Goal: Communication & Community: Answer question/provide support

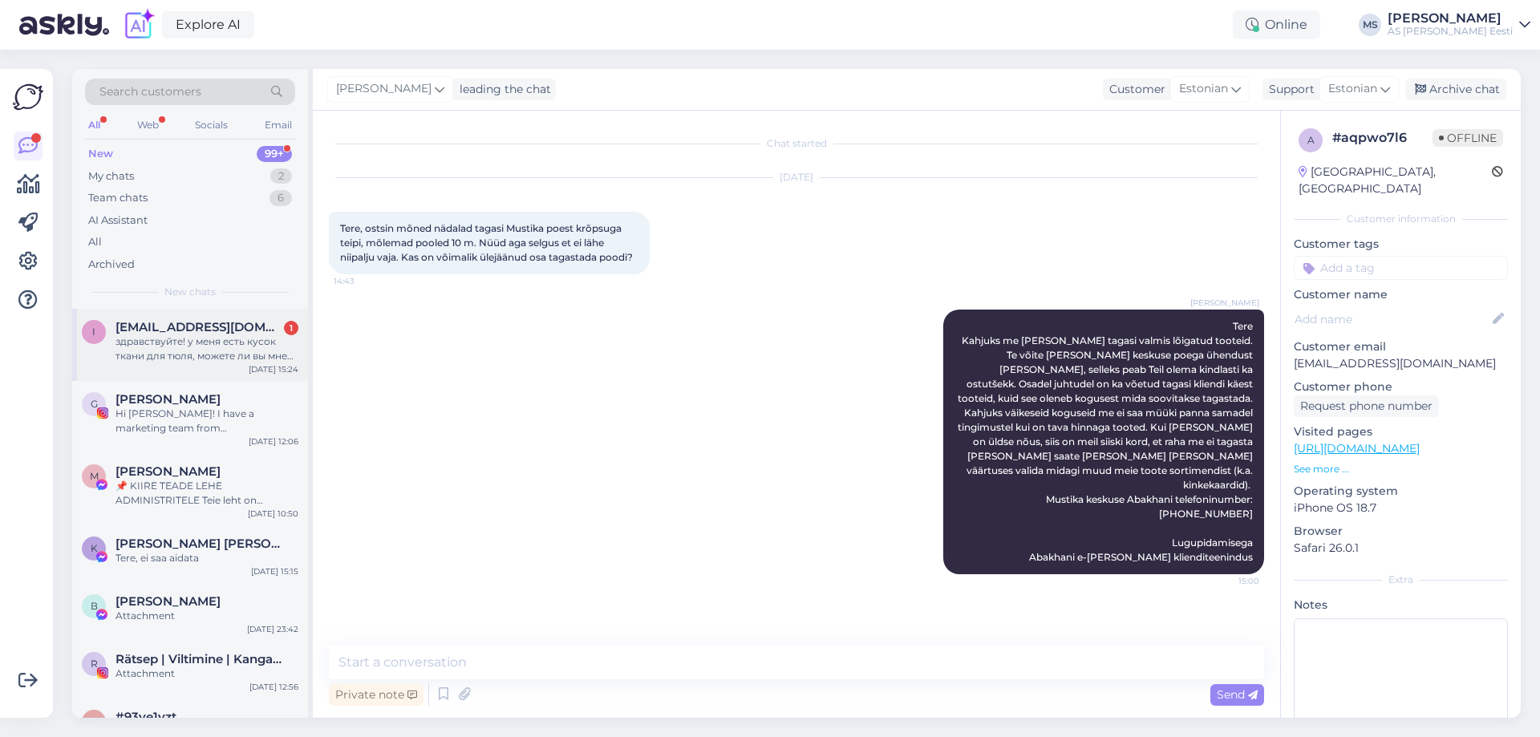
click at [232, 342] on div "здравствуйте! у меня есть кусок ткани для тюля, можете ли вы мне сшить тюль?" at bounding box center [207, 349] width 183 height 29
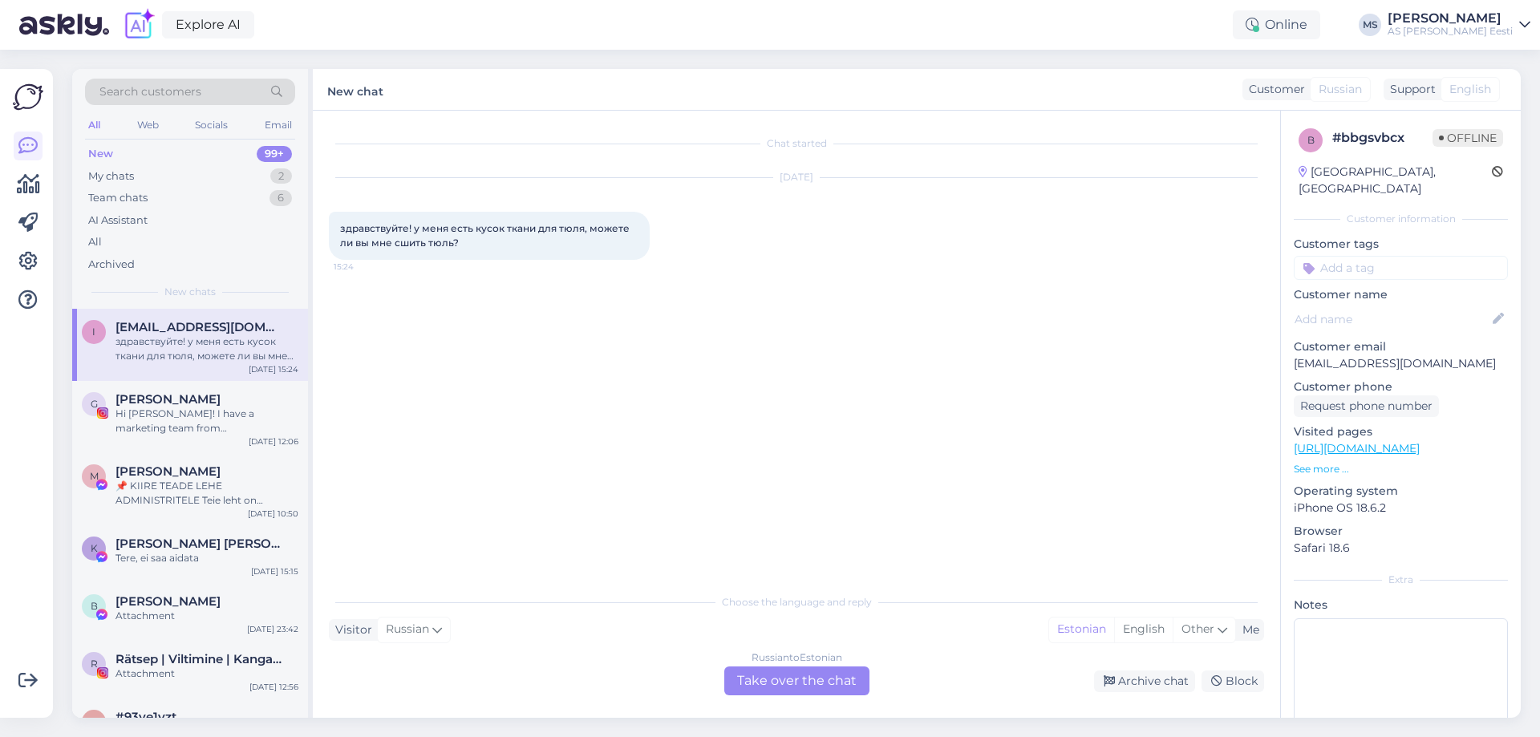
click at [813, 684] on div "Russian to Estonian Take over the chat" at bounding box center [797, 681] width 145 height 29
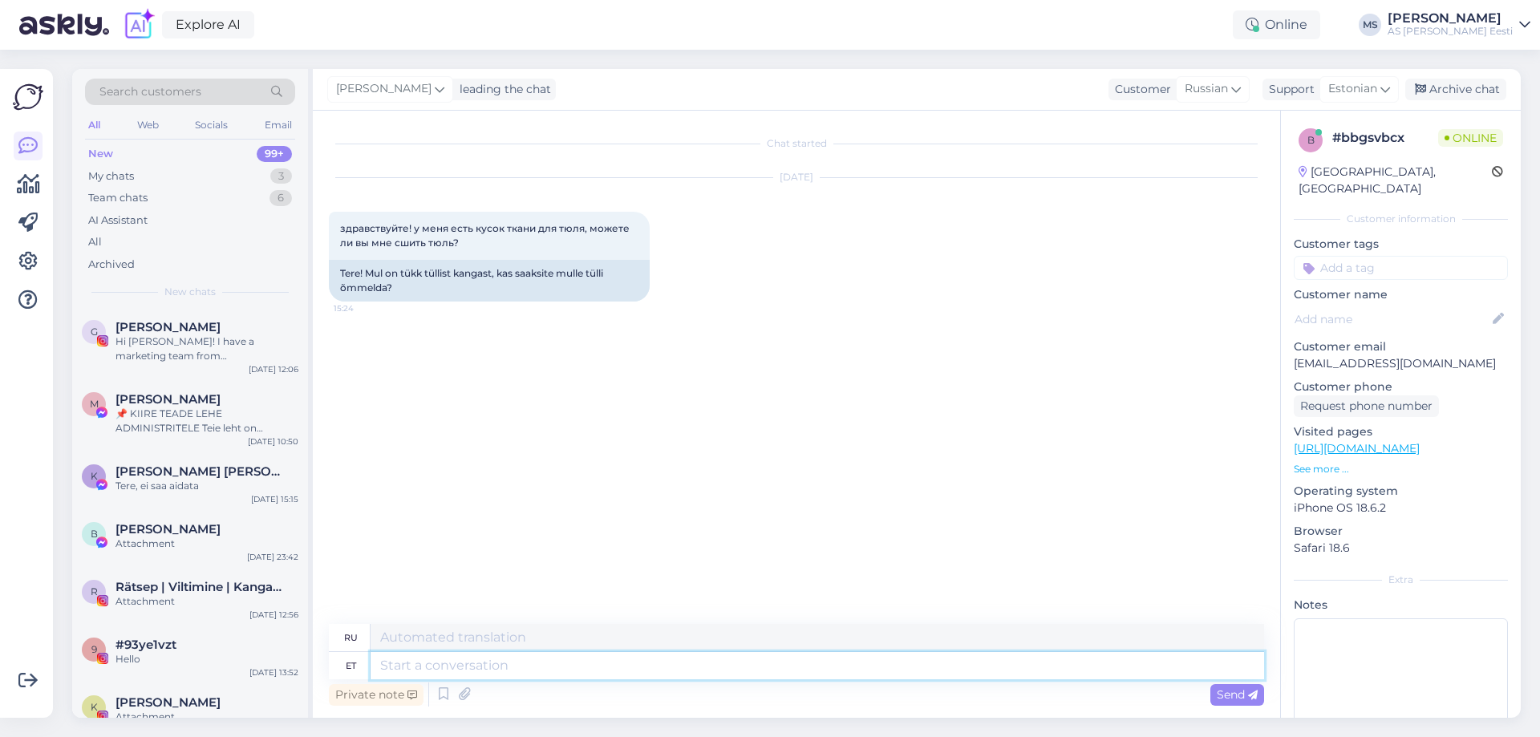
click at [417, 676] on textarea at bounding box center [818, 665] width 894 height 27
type textarea "Tere"
type textarea "Привет"
type textarea "[PERSON_NAME]"
type textarea "Привет мая"
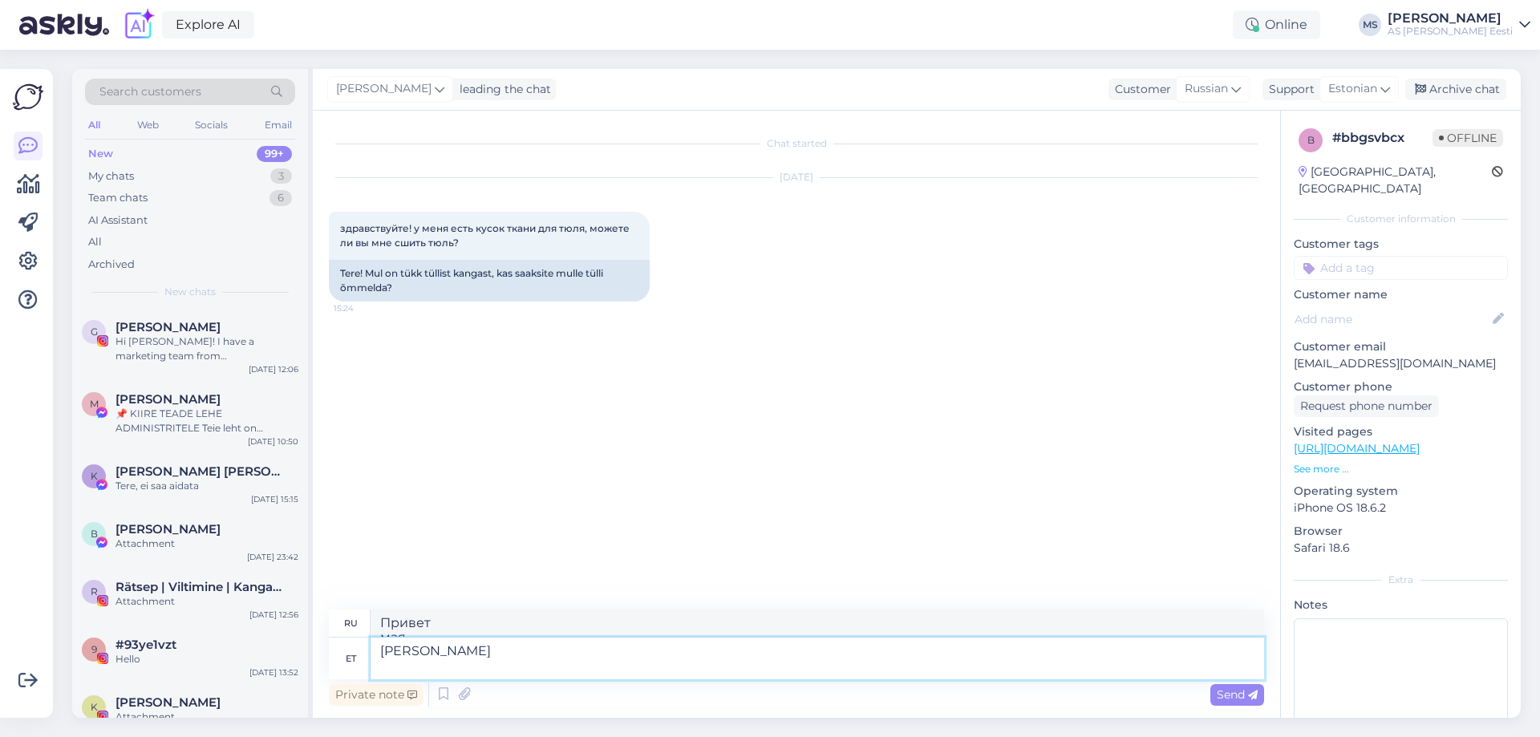
type textarea "[PERSON_NAME]"
type textarea "Привет Электронная почта"
type textarea "[PERSON_NAME] ol"
type textarea "Привет Мы не"
type textarea "[PERSON_NAME] ole"
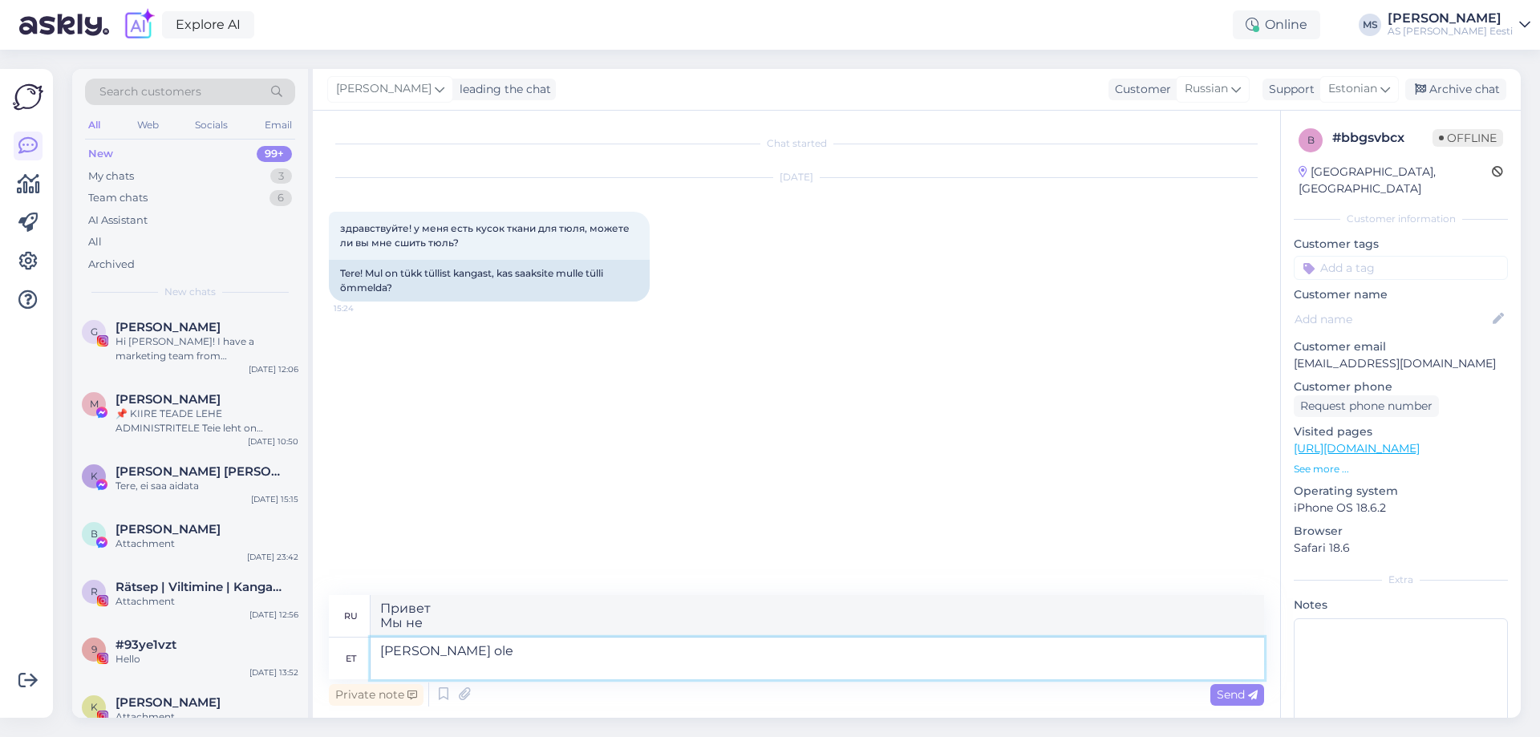
type textarea "Привет У нас нет"
type textarea "[PERSON_NAME] ole kahjuks"
type textarea "Здравствуйте К сожалению, у нас нет"
type textarea "[PERSON_NAME] ole kahjuks õmblusteenust"
type textarea "Здравствуйте К сожалению, у нас нет услуг по пошиву."
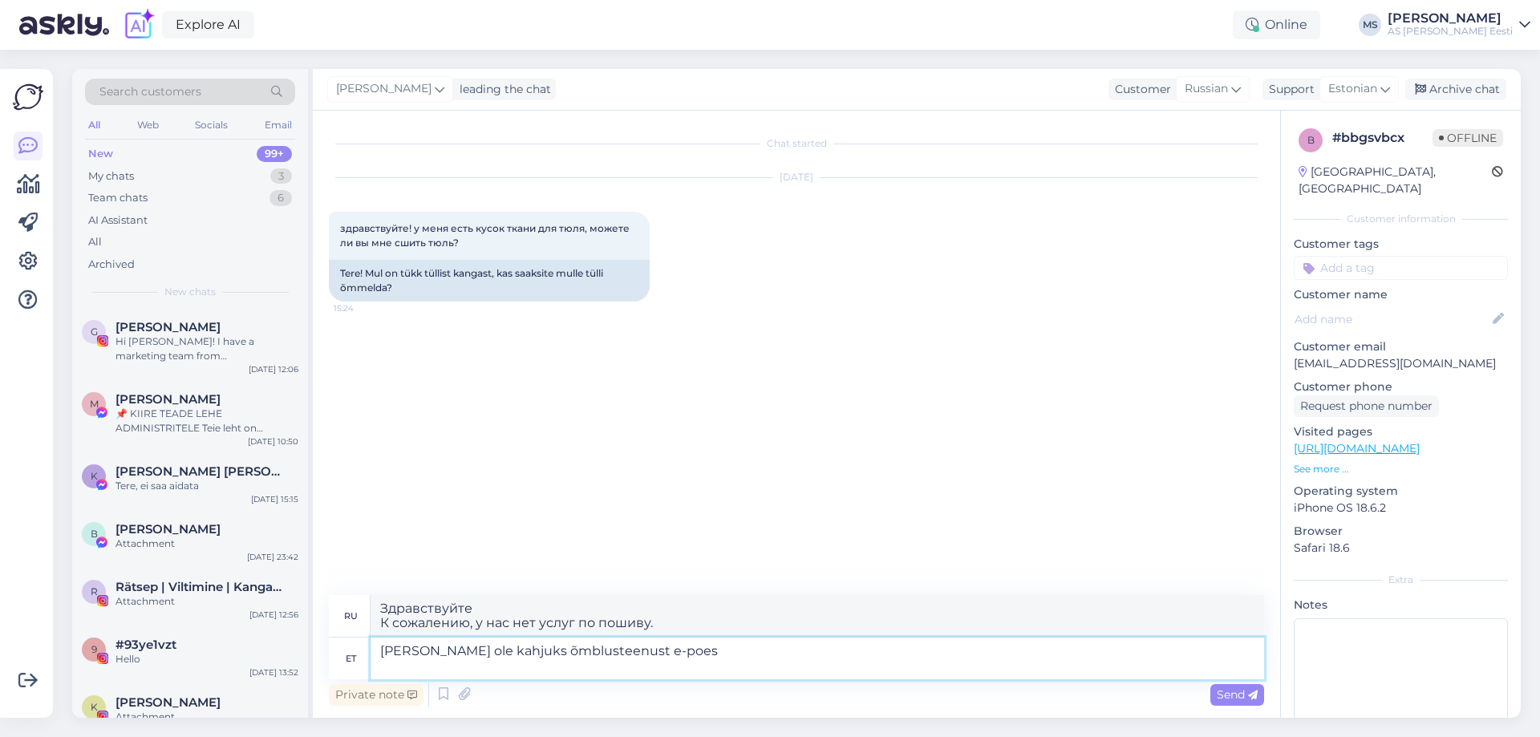
type textarea "[PERSON_NAME] ole kahjuks õmblusteenust e-poes"
type textarea "Здравствуйте К сожалению, в нашем интернет-магазине нет услуги по пошиву."
type textarea "[PERSON_NAME] ole kahjuks õmblusteenust e-poes kuid"
type textarea "Здравствуйте К сожалению, в интернет-магазине у нас нет услуги по пошиву, но"
type textarea "[PERSON_NAME] ole kahjuks õmblusteenust e-poes kuid meie"
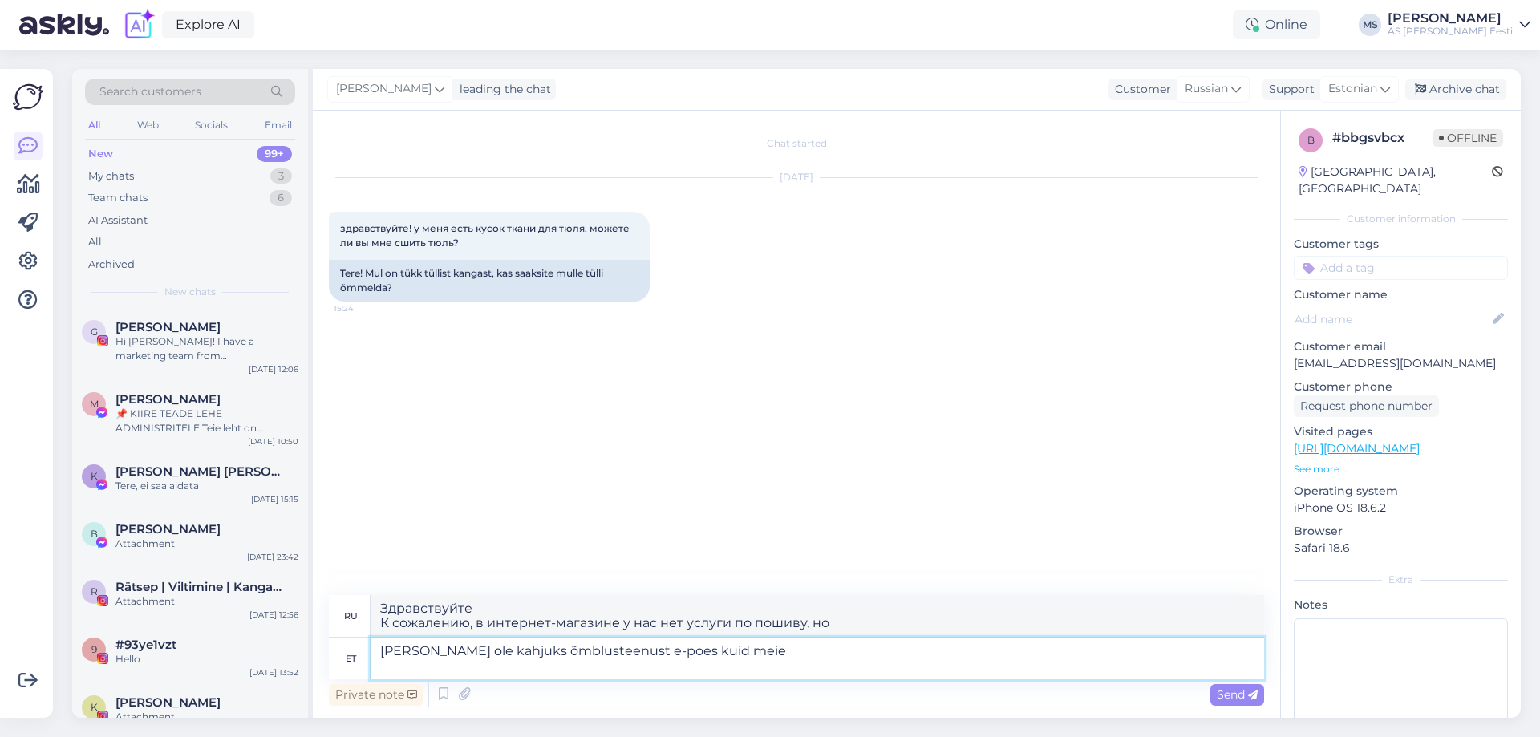
type textarea "Здравствуйте К сожалению, в нашем интернет-магазине нет услуги по пошиву, но мы"
type textarea "[PERSON_NAME] ole kahjuks õmblusteenust e-poes kuid meie füüsilistes"
type textarea "Здравствуйте К сожалению, в нашем интернет-магазине нет услуги по пошиву, но он…"
type textarea "[PERSON_NAME] ole kahjuks õmblusteenust e-poes kuid meie füüsilistes poodides"
type textarea "Здравствуйте К сожалению, в нашем интернет-магазине нет услуг по пошиву, но они…"
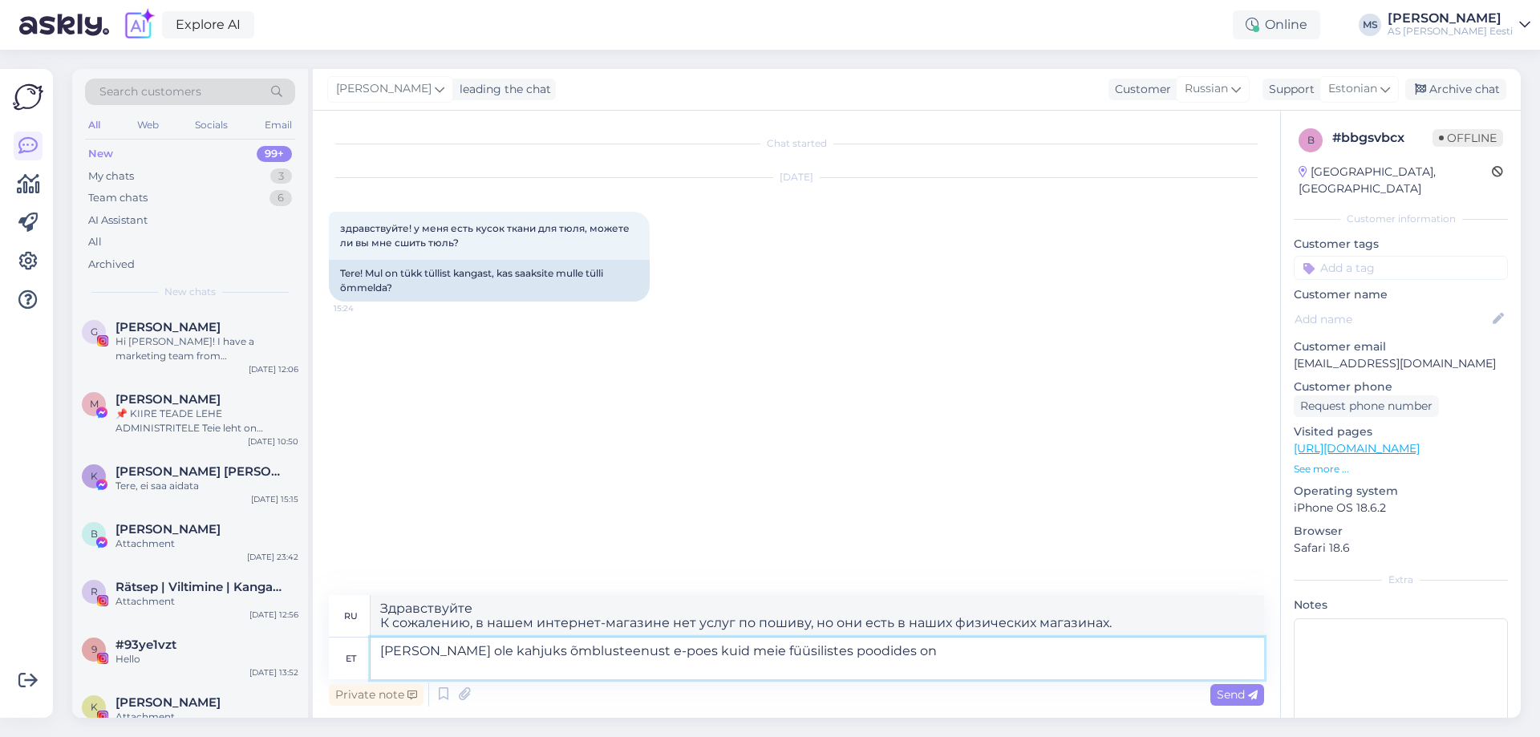
type textarea "[PERSON_NAME] ole kahjuks õmblusteenust e-poes kuid meie füüsilistes poodides o…"
type textarea "Здравствуйте К сожалению, в нашем интернет-магазине нет услуги по пошиву, но он…"
type textarea "[PERSON_NAME] ole kahjuks õmblusteenust e-poes kuid meie füüsilistes poodides o…"
type textarea "Здравствуйте К сожалению, в нашем интернет-магазине нет услуг по пошиву, но в н…"
type textarea "Tere [PERSON_NAME] ole kahjuks õmblusteenust e-poes kuid meie füüsilistes poodi…"
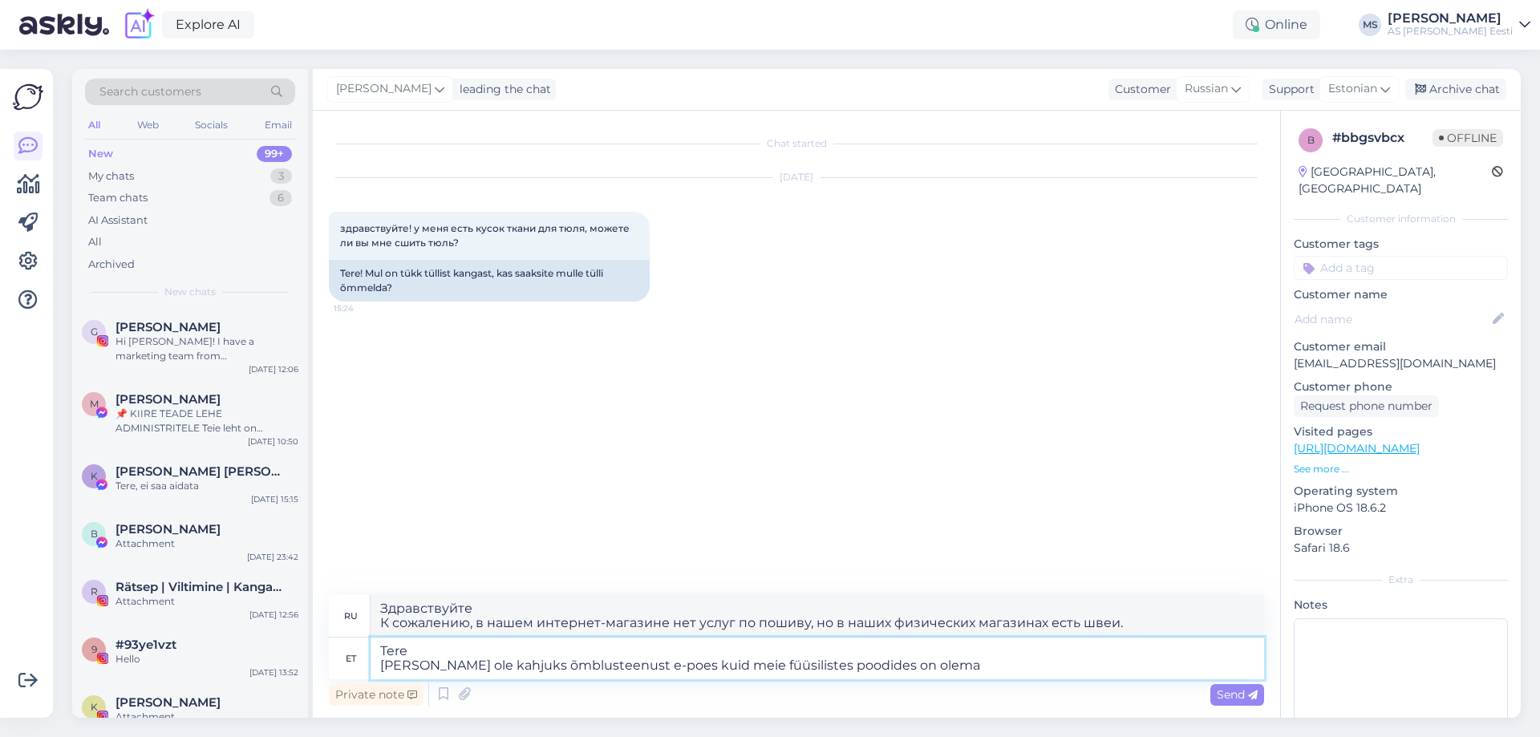
type textarea "Здравствуйте К сожалению, в нашем интернет-магазине нет услуги по пошиву, но он…"
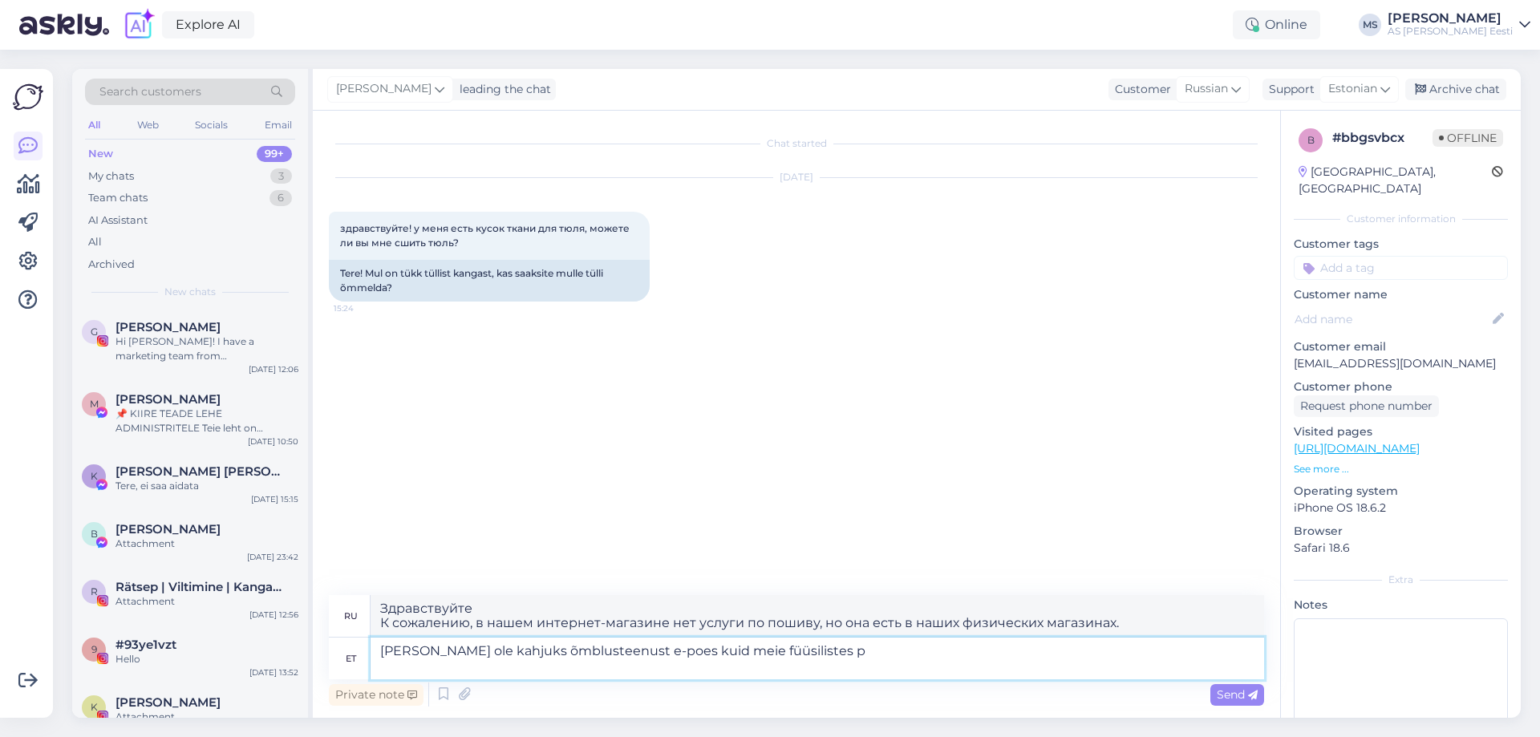
type textarea "[PERSON_NAME] ole kahjuks õmblusteenust e-poes kuid meie füüsilistes"
type textarea "Здравствуйте К сожалению, в нашем интернет-магазине нет услуг по пошиву, но они…"
type textarea "[PERSON_NAME] ole kahjuks õmblusteenust e-poes kuid meie füüsi"
type textarea "Здравствуйте К сожалению, в нашем интернет-магазине нет услуги по пошиву, но он…"
type textarea "[PERSON_NAME] ole kahjuks õmblusteenust e-poes kuid meie"
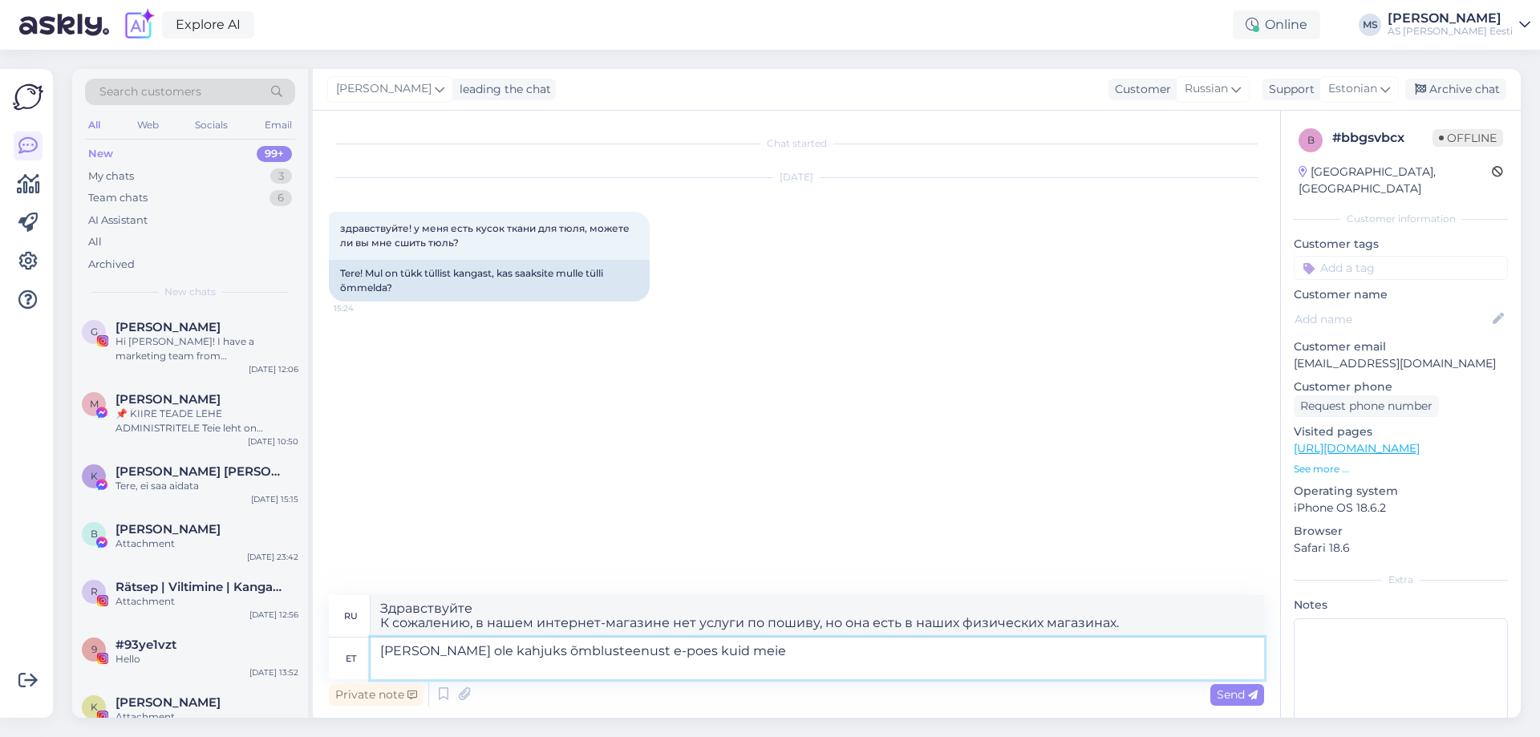
type textarea "Здравствуйте К сожалению, в нашем интернет-магазине нет услуги по пошиву, но мы"
type textarea "[PERSON_NAME] ole kahjuks õmblusteenust e-poes kuid"
type textarea "Здравствуйте К сожалению, в интернет-магазине у нас нет услуги по пошиву, но"
type textarea "[PERSON_NAME] ole kahjuks õmblusteenust e-poes"
type textarea "Здравствуйте К сожалению, в нашем интернет-магазине нет услуги по пошиву."
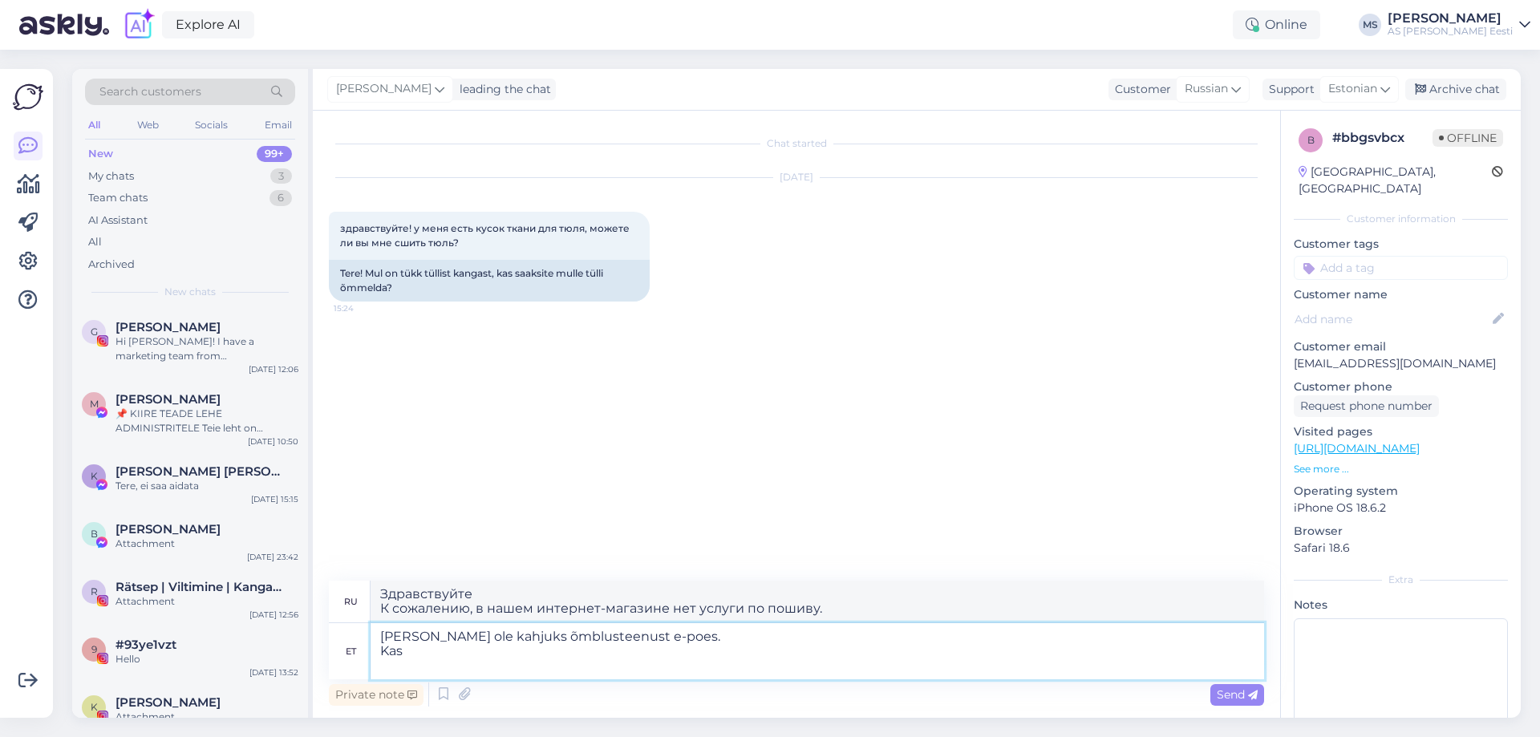
type textarea "[PERSON_NAME] ole kahjuks õmblusteenust e-poes. Kas s"
type textarea "Здравствуйте К сожалению, в нашем интернет-магазине нет услуги по пошиву. Есть"
type textarea "[PERSON_NAME] ole kahjuks õmblusteenust e-poes. Kas saa"
type textarea "Здравствуйте К сожалению, в нашем интернет-магазине нет услуги по пошиву. Могу …"
type textarea "[PERSON_NAME] ole kahjuks õmblusteenust e-poes. Kas saan Teid"
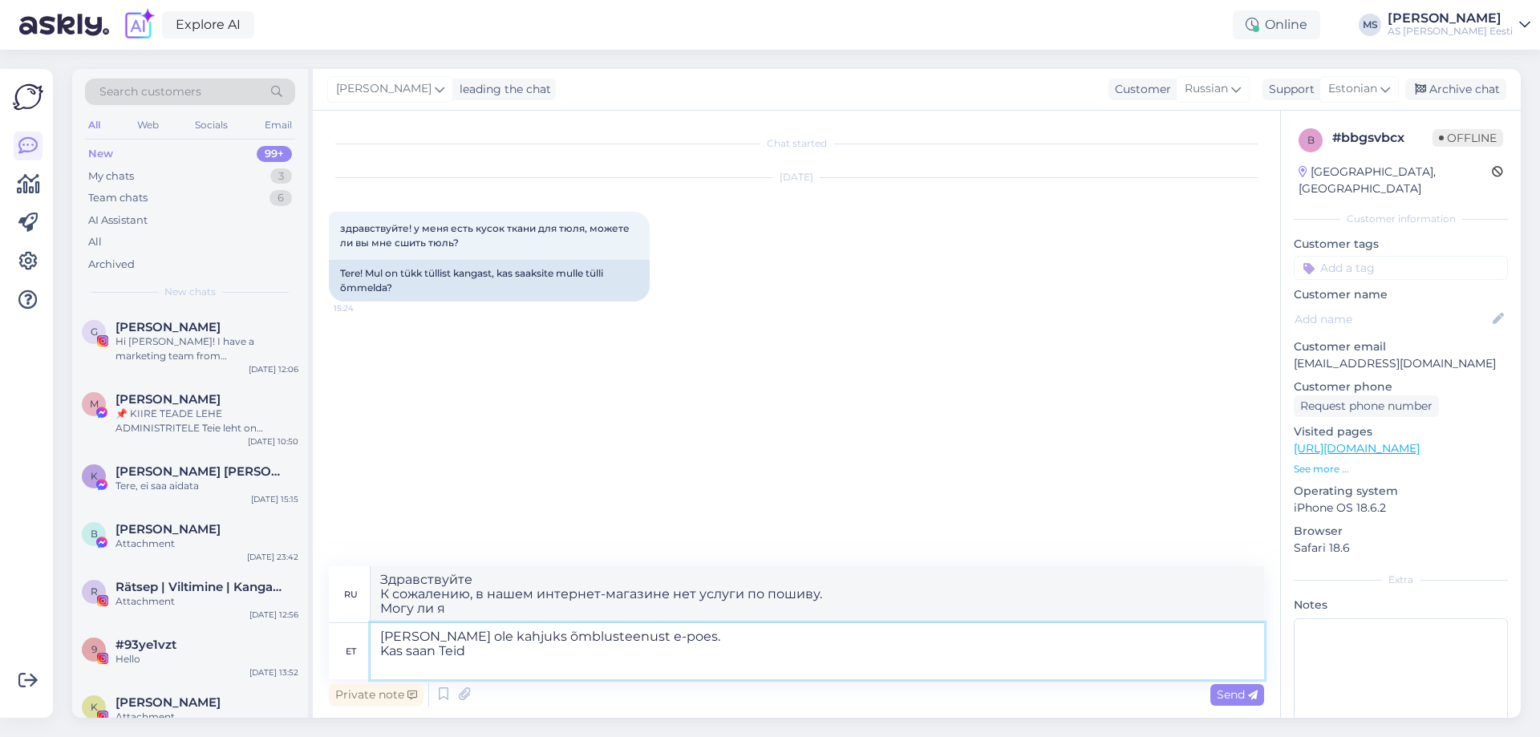
type textarea "Здравствуйте К сожалению, в нашем интернет-магазине нет услуги по пошиву. Можно…"
type textarea "[PERSON_NAME] ole kahjuks õmblusteenust e-poes. Kas saan Teid veel ku"
type textarea "Здравствуйте К сожалению, в нашем интернет-магазине нет услуги по пошиву. Могу …"
type textarea "[PERSON_NAME] ole kahjuks õmblusteenust e-poes. Kas saan Teid veel kuidagi ai"
type textarea "Здравствуйте К сожалению, в нашем интернет-магазине нет услуги по пошиву. Могу …"
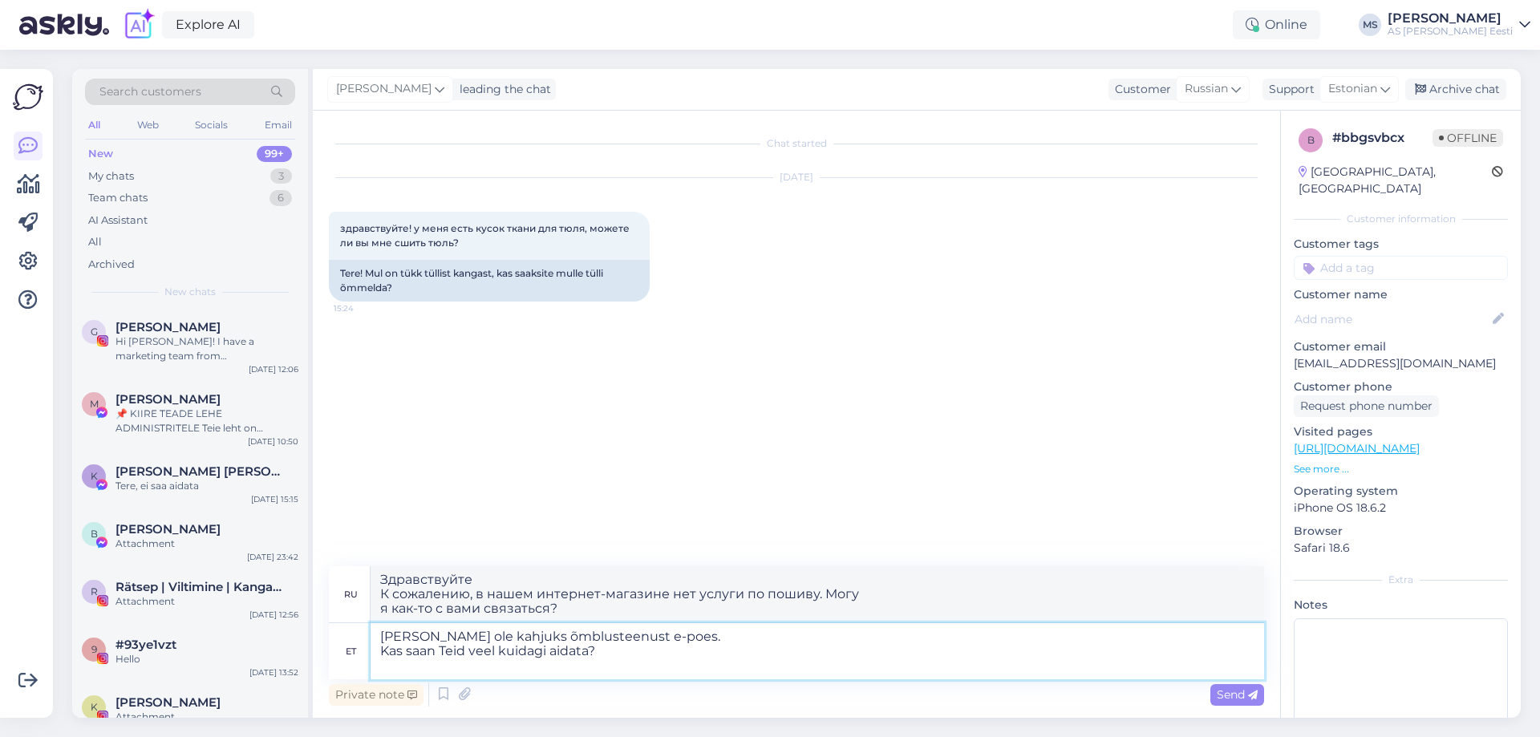
type textarea "[PERSON_NAME] ole kahjuks õmblusteenust e-poes. Kas saan Teid veel kuidagi aida…"
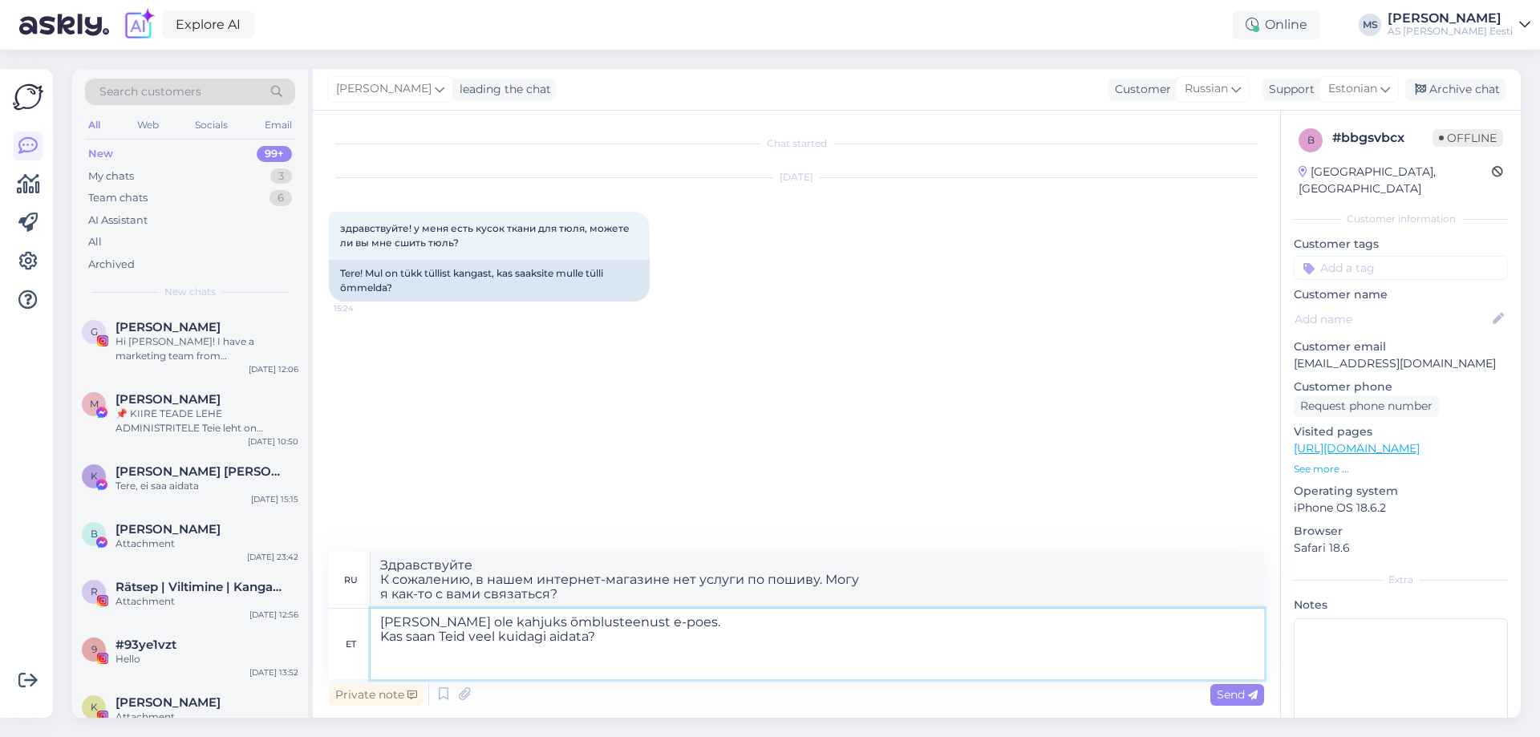
type textarea "Здравствуйте К сожалению, в нашем интернет-магазине нет услуги по пошиву. Могу …"
click at [678, 640] on textarea "[PERSON_NAME] ole kahjuks õmblusteenust e-poes. Kas saan Teid veel kuidagi aida…" at bounding box center [818, 644] width 894 height 71
type textarea "[PERSON_NAME] ole kahjuks õmblusteenust e-poes. Kuid ma Kas saan Teid veel kuid…"
type textarea "Здравствуйте К сожалению, в нашем интернет-магазине нет услуг по пошиву. Но я в…"
type textarea "[PERSON_NAME] ole kahjuks õmblusteenust e-poes. Kuid ma loodan Kas saan Teid ve…"
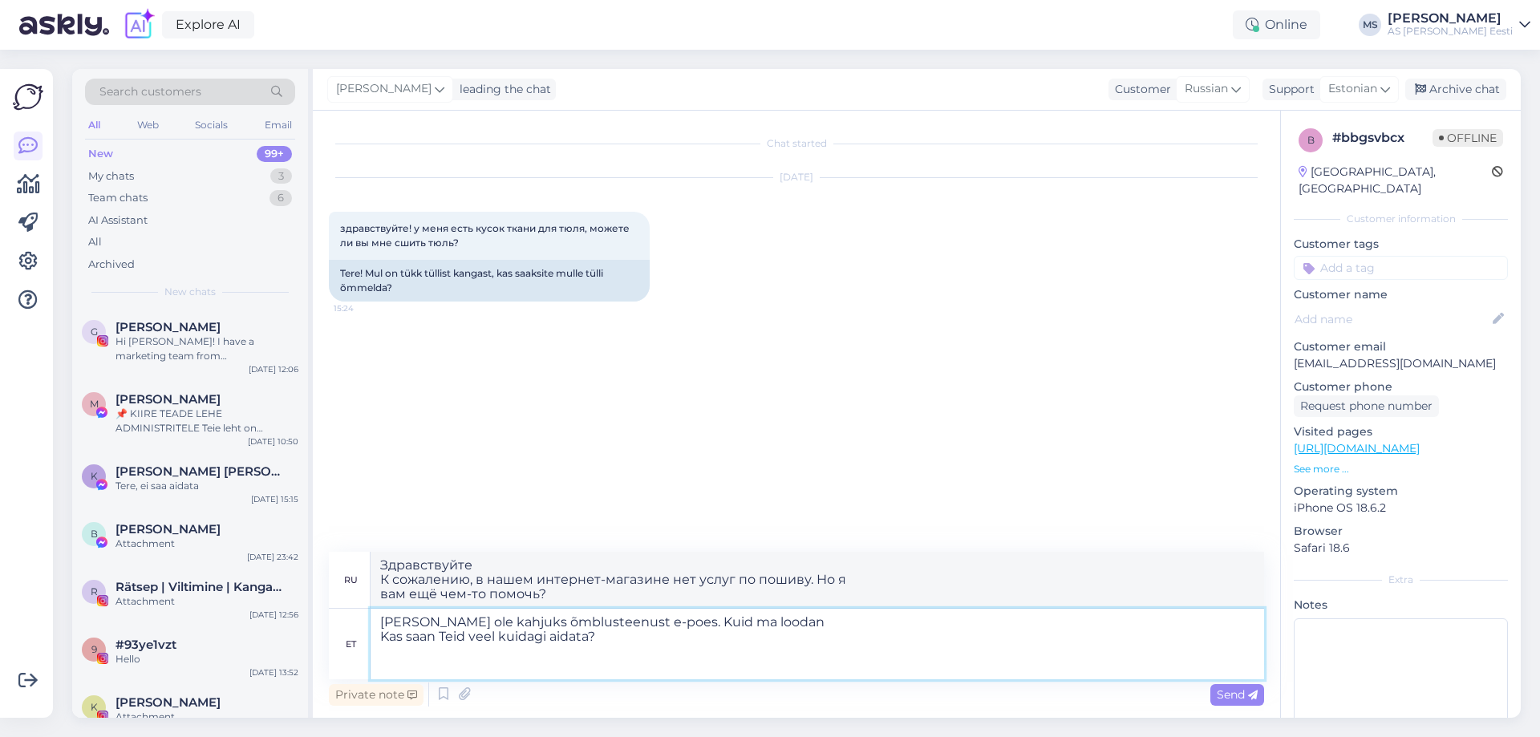
type textarea "Здравствуйте К сожалению, в нашем интернет-магазине нет услуг по пошиву. Но я н…"
type textarea "[PERSON_NAME] ole kahjuks õmblusteenust e-poes. Kuid ma loodan et Te leiate Kas…"
type textarea "Здравствуйте К сожалению, в нашем интернет-магазине нет услуг по пошиву. Но я н…"
type textarea "[PERSON_NAME] ole kahjuks õmblusteenust e-poes. Kuid ma loodan et [PERSON_NAME]…"
type textarea "Здравствуйте К сожалению, в нашем интернет-магазине нет услуг по пошиву. Но я н…"
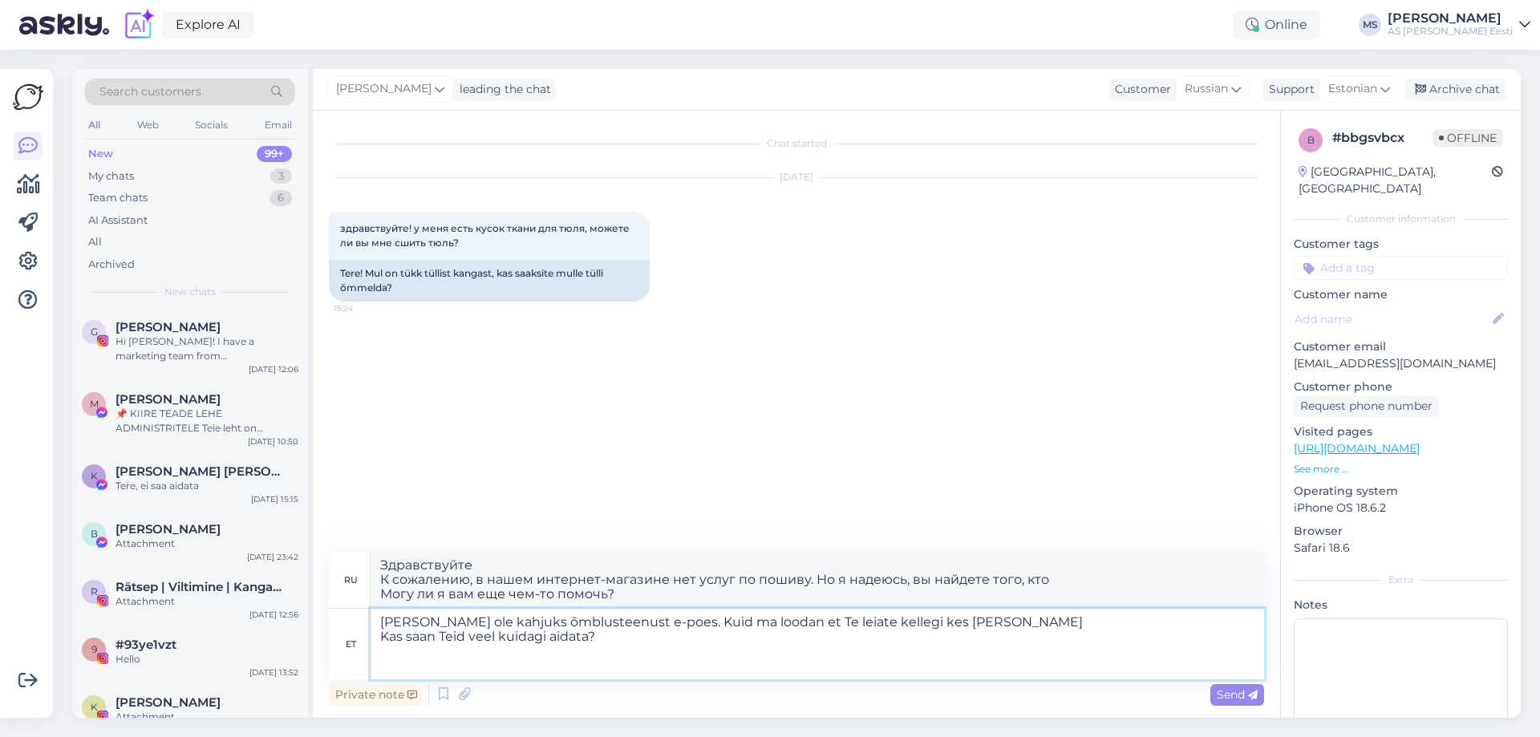
type textarea "[PERSON_NAME] ole kahjuks õmblusteenust e-poes. Kuid ma loodan et [PERSON_NAME]…"
type textarea "Здравствуйте К сожалению, в нашем интернет-магазине нет услуг по пошиву. Но я н…"
type textarea "[PERSON_NAME] ole kahjuks õmblusteenust e-poes. Kuid ma loodan et [PERSON_NAME]…"
type textarea "Здравствуйте К сожалению, в нашем интернет-магазине нет услуг по пошиву. Но я н…"
type textarea "[PERSON_NAME] ole kahjuks õmblusteenust e-poes. Kuid ma loodan et Te leiate kel…"
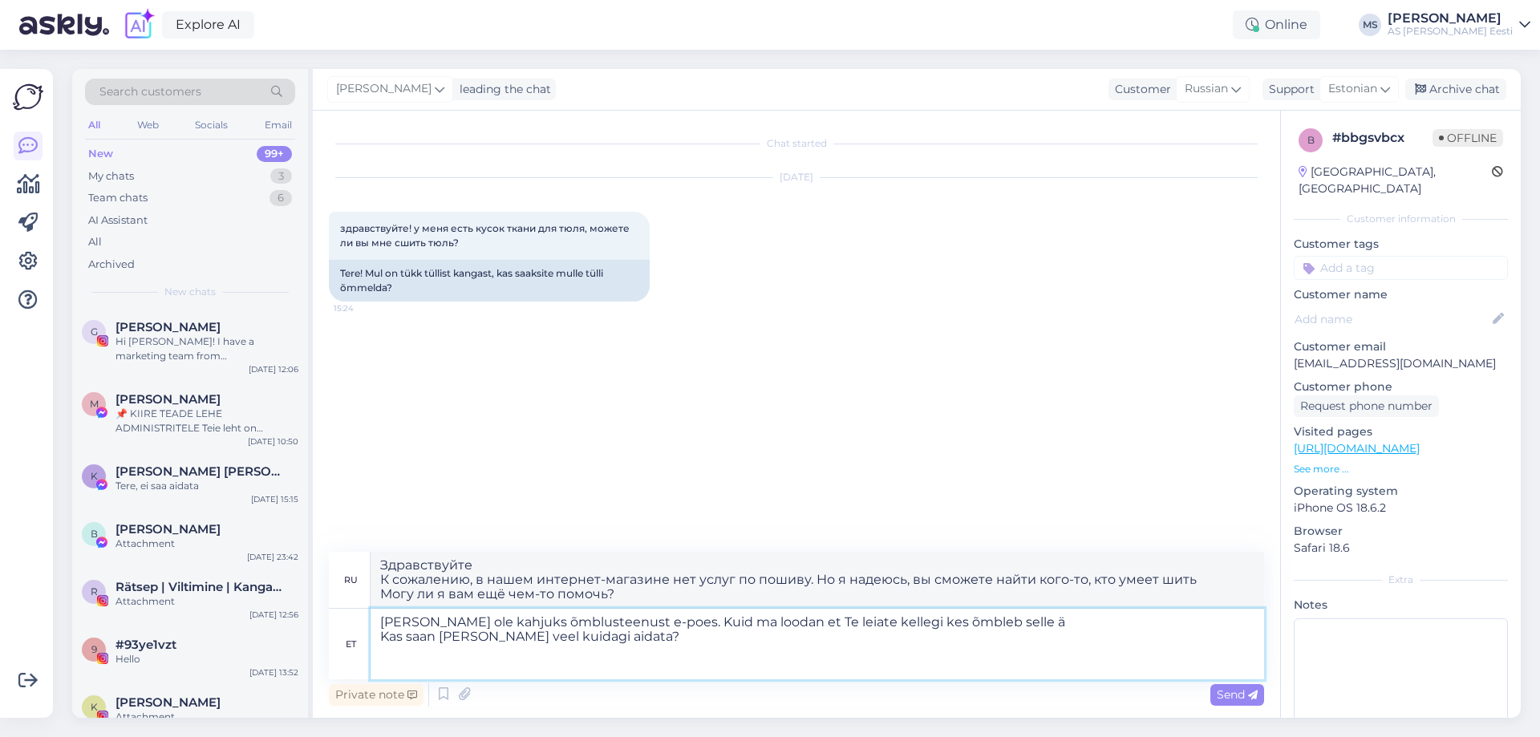
type textarea "Здравствуйте К сожалению, в нашем интернет-магазине нет услуг по пошиву. Но я н…"
type textarea "[PERSON_NAME] ole kahjuks õmblusteenust e-poes. Kuid ma loodan et Te leiate kel…"
type textarea "Здравствуйте К сожалению, в нашем интернет-магазине нет услуг по пошиву. Но я н…"
type textarea "[PERSON_NAME] ole kahjuks õmblusteenust e-poes. Kuid ma loodan et [PERSON_NAME]…"
type textarea "Здравствуйте К сожалению, в нашем интернет-магазине нет услуг по пошиву. Но я н…"
